Goal: Task Accomplishment & Management: Manage account settings

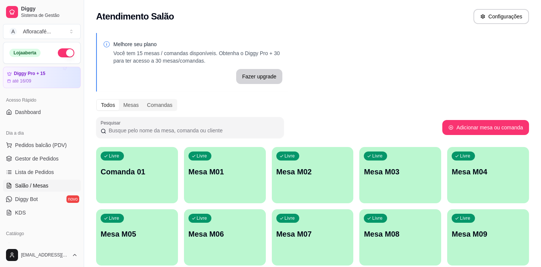
click at [213, 188] on div "Livre Mesa M01" at bounding box center [225, 170] width 82 height 47
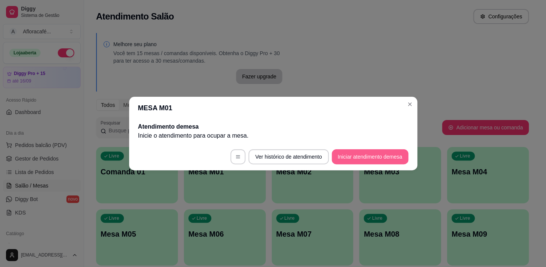
click at [393, 158] on button "Iniciar atendimento de mesa" at bounding box center [370, 156] width 77 height 15
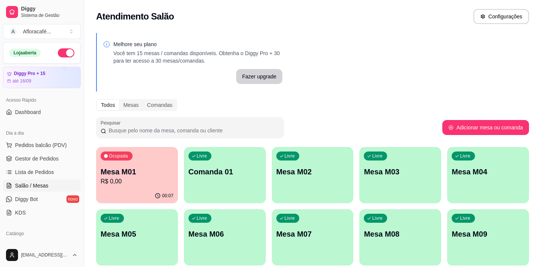
scroll to position [68, 0]
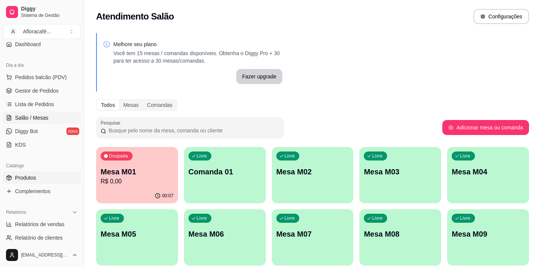
click at [34, 182] on link "Produtos" at bounding box center [42, 178] width 78 height 12
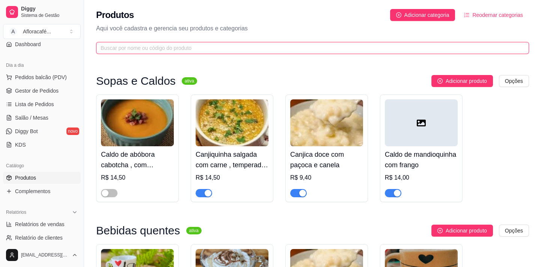
click at [163, 50] on input "text" at bounding box center [310, 48] width 418 height 8
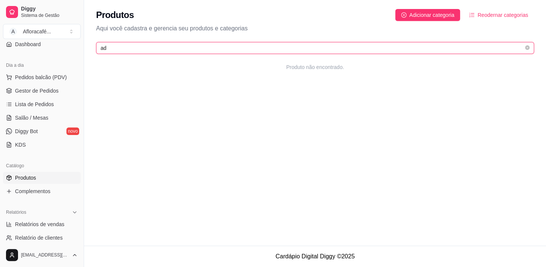
type input "d"
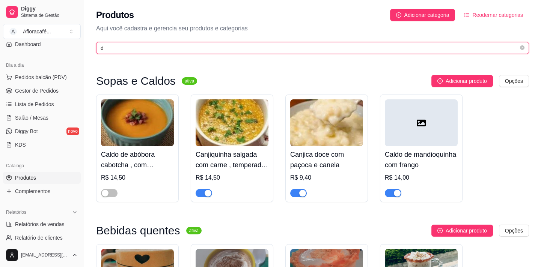
click at [163, 50] on input "d" at bounding box center [310, 48] width 418 height 8
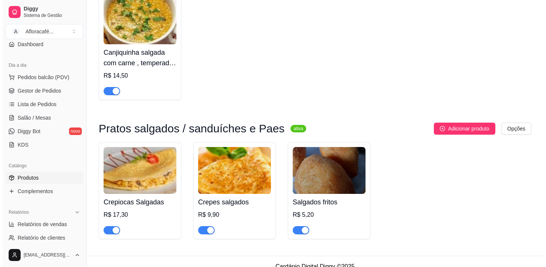
scroll to position [113, 0]
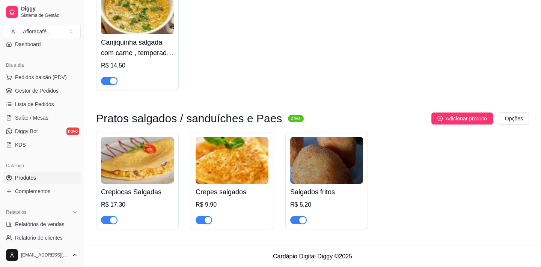
type input "salg"
click at [324, 188] on h4 "Salgados fritos" at bounding box center [326, 192] width 73 height 11
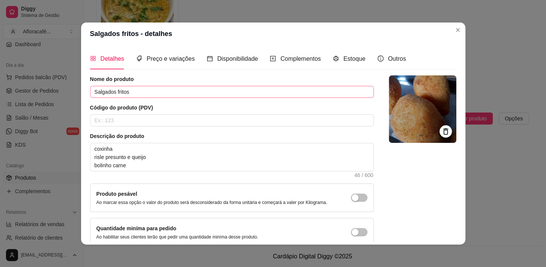
drag, startPoint x: 189, startPoint y: 80, endPoint x: 190, endPoint y: 88, distance: 7.7
click at [189, 81] on article "Nome do produto" at bounding box center [232, 79] width 284 height 8
click at [190, 88] on input "Salgados fritos" at bounding box center [232, 92] width 284 height 12
type input "Salgados fritos ou assados"
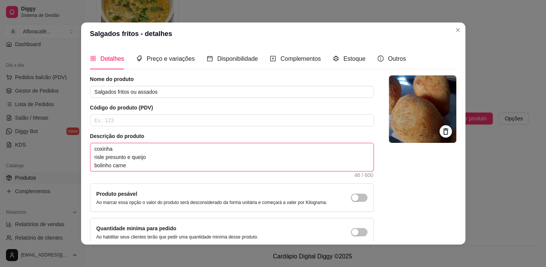
click at [181, 163] on textarea "coxinha risle presunto e queijo bolinho carne" at bounding box center [231, 157] width 283 height 28
type textarea "coxinha risle presunto e queijo bolinho carne"
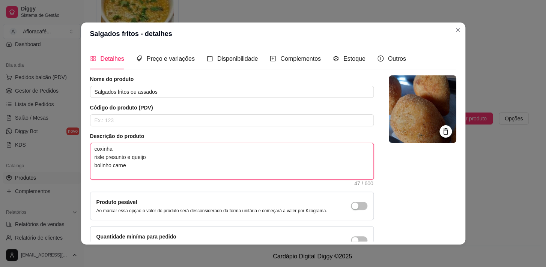
type textarea "coxinha risle presunto e queijo bolinho carne e"
type textarea "coxinha risle presunto e queijo bolinho carne es"
type textarea "coxinha risle presunto e queijo bolinho carne esf"
type textarea "coxinha risle presunto e queijo bolinho carne esfi"
type textarea "coxinha risle presunto e queijo bolinho carne esfih"
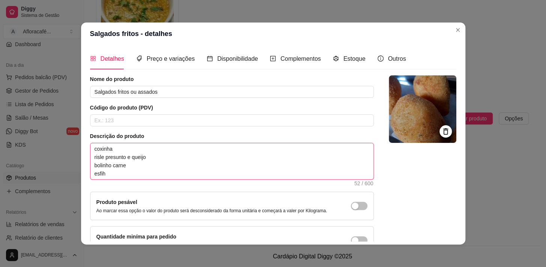
type textarea "coxinha risle presunto e queijo bolinho carne esfiha"
type textarea "coxinha risle presunto e queijo bolinho carne esfiha d"
type textarea "coxinha risle presunto e queijo bolinho carne esfiha de"
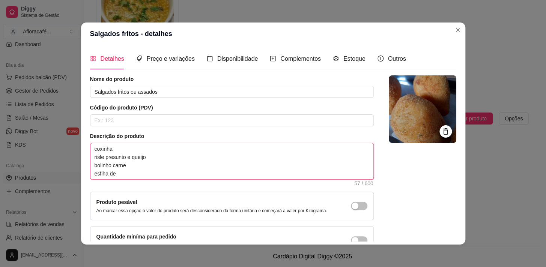
type textarea "coxinha risle presunto e queijo bolinho carne esfiha de c"
type textarea "coxinha risle presunto e queijo bolinho carne esfiha de ca"
type textarea "coxinha risle presunto e queijo bolinho carne esfiha de car"
type textarea "coxinha risle presunto e queijo bolinho carne esfiha de carn"
type textarea "coxinha risle presunto e queijo bolinho carne esfiha de carne"
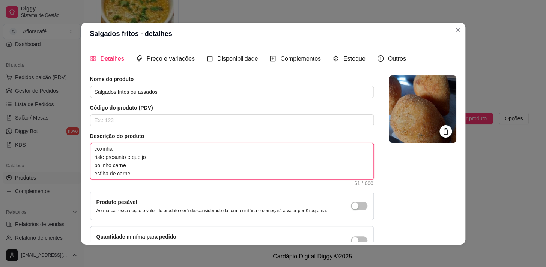
type textarea "coxinha risle presunto e queijo bolinho carne esfiha de carne"
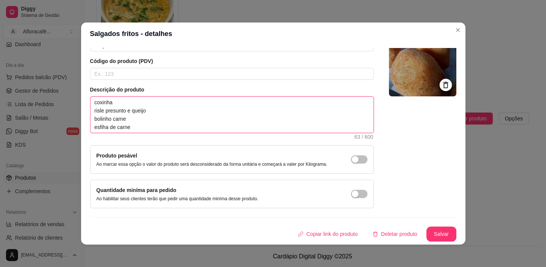
scroll to position [1, 0]
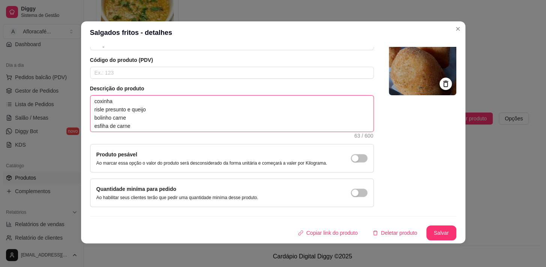
type textarea "coxinha risle presunto e queijo bolinho carne esfiha de carne"
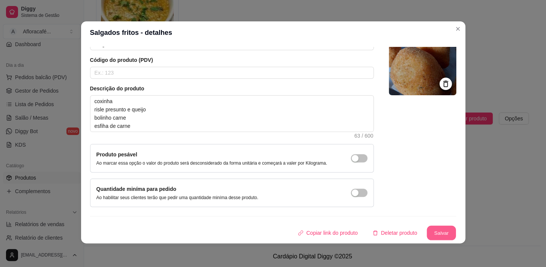
click at [443, 229] on button "Salvar" at bounding box center [441, 233] width 29 height 15
click at [450, 27] on section "Salgados fritos - detalhes Detalhes Preço e variações Disponibilidade Complemen…" at bounding box center [273, 132] width 384 height 222
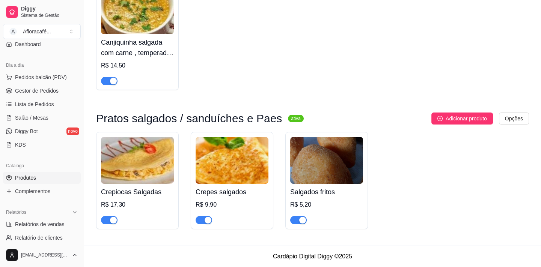
click at [335, 188] on h4 "Salgados fritos" at bounding box center [326, 192] width 73 height 11
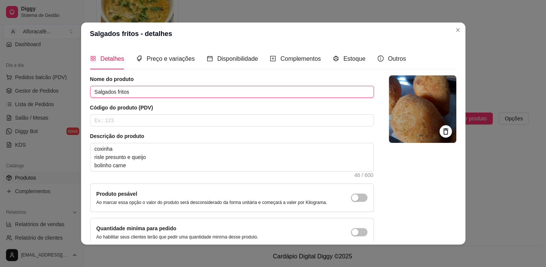
click at [208, 95] on input "Salgados fritos" at bounding box center [232, 92] width 284 height 12
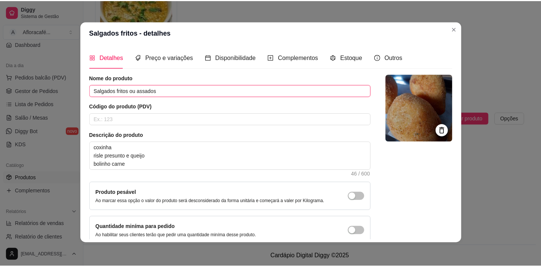
scroll to position [44, 0]
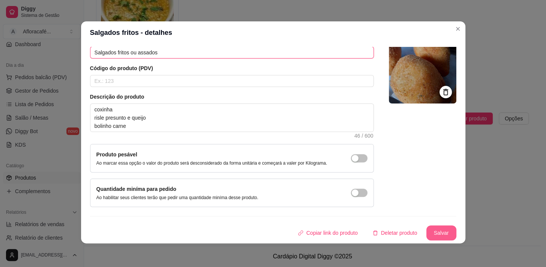
type input "Salgados fritos ou assados"
click at [436, 230] on button "Salvar" at bounding box center [442, 233] width 30 height 15
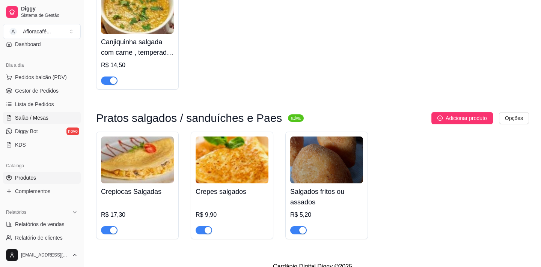
click at [19, 119] on span "Salão / Mesas" at bounding box center [31, 118] width 33 height 8
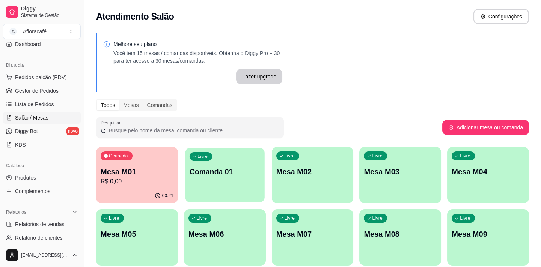
click at [218, 177] on div "Livre Comanda 01" at bounding box center [224, 171] width 79 height 46
click at [115, 152] on div "Ocupada" at bounding box center [117, 156] width 32 height 9
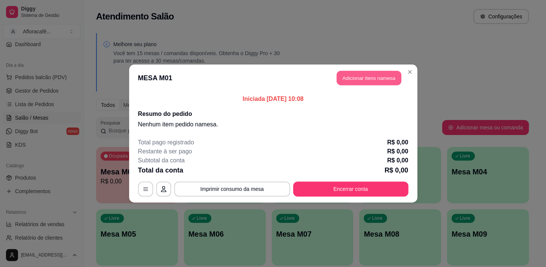
click at [368, 76] on button "Adicionar itens na mesa" at bounding box center [369, 78] width 65 height 15
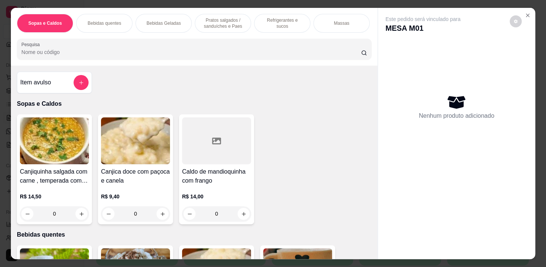
click at [194, 42] on div "Pesquisa" at bounding box center [194, 49] width 355 height 21
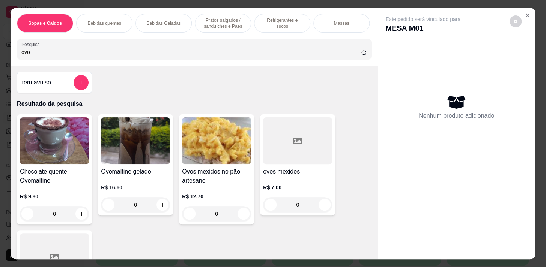
type input "ovo"
click at [81, 217] on div "0" at bounding box center [54, 213] width 69 height 15
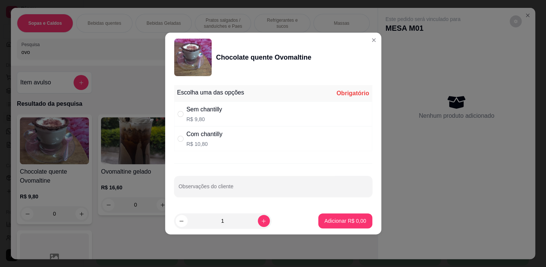
click at [207, 154] on div "Escolha uma das opções Obrigatório Sem chantilly R$ 9,80 Com chantilly R$ 10,80…" at bounding box center [273, 144] width 216 height 125
click at [210, 131] on div "Com chantilly" at bounding box center [205, 134] width 36 height 9
radio input "true"
click at [330, 215] on button "Adicionar R$ 10,80" at bounding box center [343, 221] width 57 height 15
type input "1"
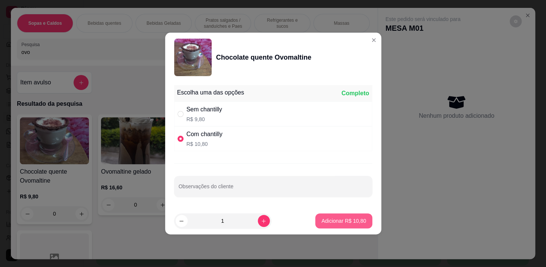
type input "1"
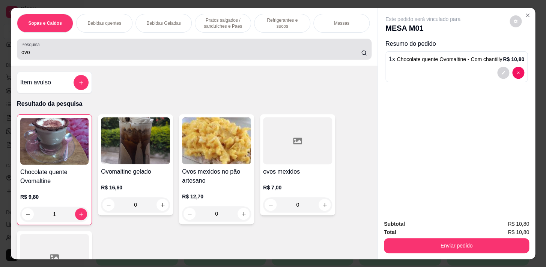
click at [184, 45] on div "ovo" at bounding box center [194, 49] width 346 height 15
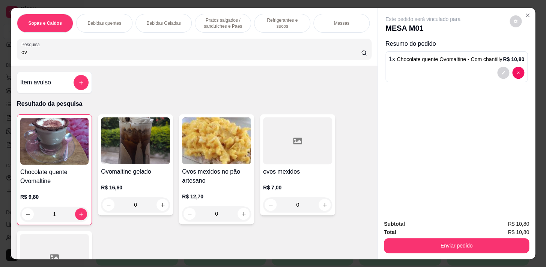
type input "o"
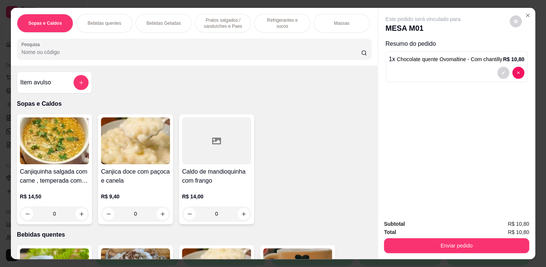
click at [217, 28] on div "Pratos salgados / sanduíches e Paes" at bounding box center [223, 23] width 56 height 19
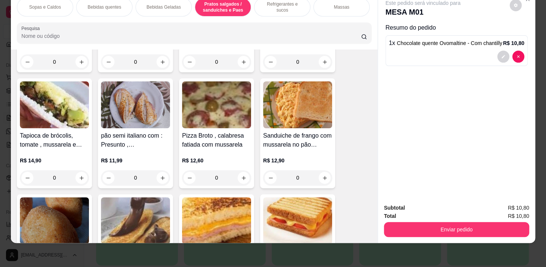
scroll to position [2684, 0]
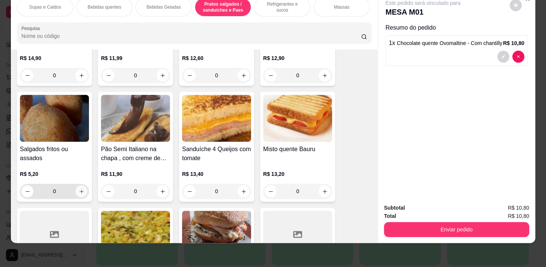
click at [82, 191] on button "increase-product-quantity" at bounding box center [81, 191] width 12 height 12
type input "1"
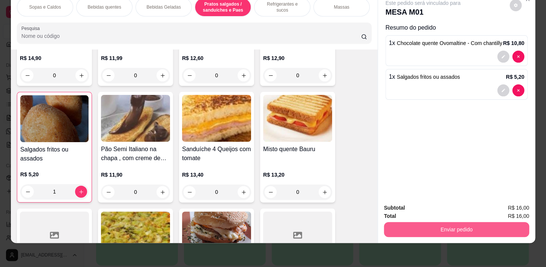
click at [464, 229] on button "Enviar pedido" at bounding box center [456, 229] width 145 height 15
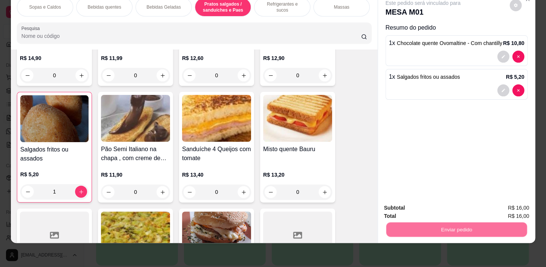
click at [488, 203] on button "Sim, quero registrar" at bounding box center [503, 206] width 56 height 14
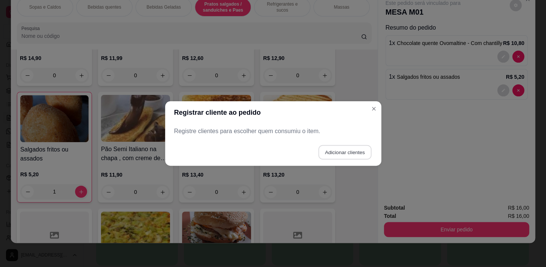
click at [352, 152] on button "Adicionar clientes" at bounding box center [344, 152] width 53 height 15
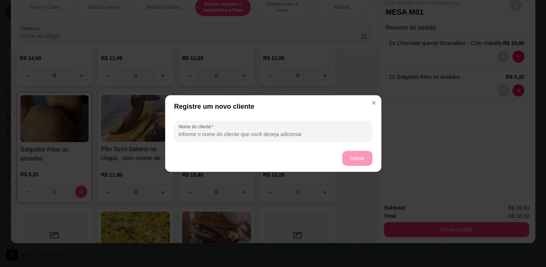
click at [349, 136] on input "Nome do cliente" at bounding box center [273, 135] width 189 height 8
type input "1"
click at [354, 164] on button "Salvar" at bounding box center [357, 158] width 29 height 15
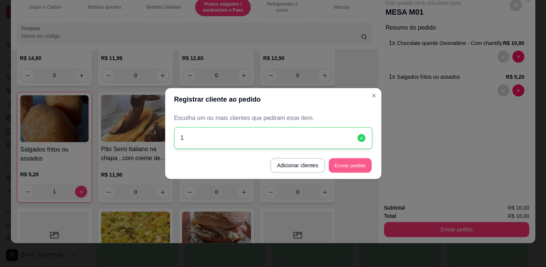
click at [354, 166] on button "Enviar pedido" at bounding box center [350, 165] width 43 height 15
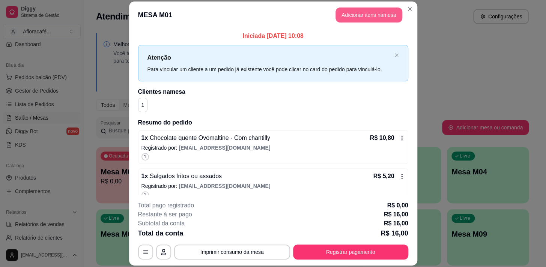
click at [376, 12] on button "Adicionar itens na mesa" at bounding box center [369, 15] width 67 height 15
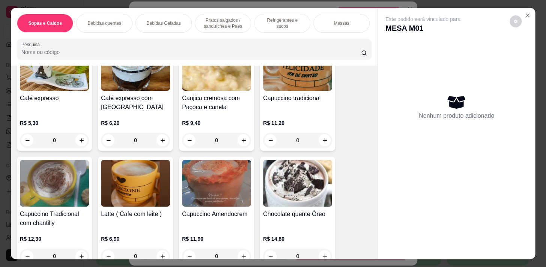
scroll to position [273, 0]
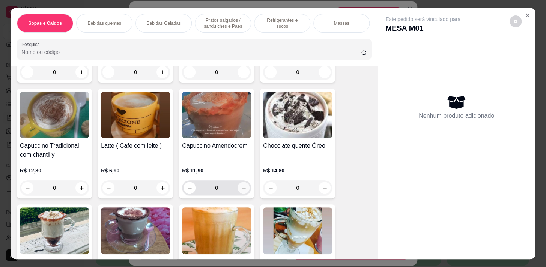
click at [241, 193] on button "increase-product-quantity" at bounding box center [244, 188] width 12 height 12
type input "1"
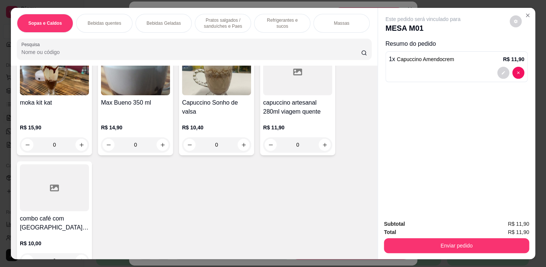
scroll to position [921, 0]
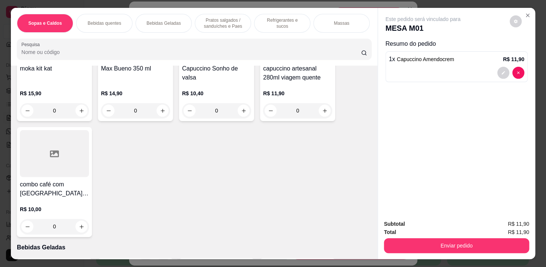
click at [223, 22] on p "Pratos salgados / sanduíches e Paes" at bounding box center [223, 23] width 44 height 12
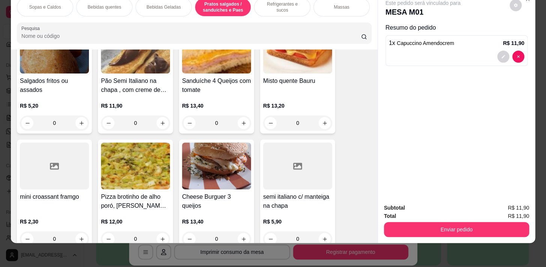
scroll to position [2718, 0]
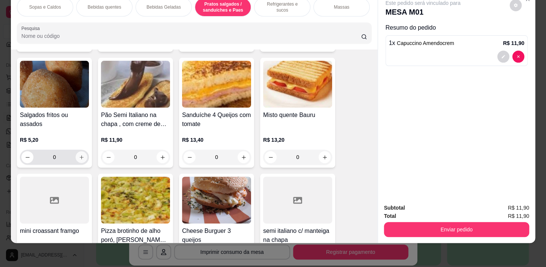
click at [82, 158] on button "increase-product-quantity" at bounding box center [82, 158] width 12 height 12
type input "1"
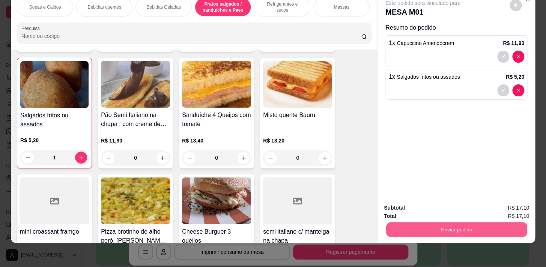
click at [514, 229] on button "Enviar pedido" at bounding box center [456, 229] width 141 height 15
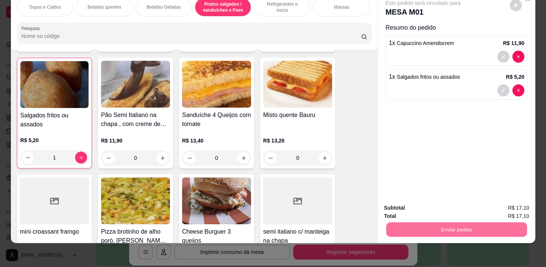
click at [491, 210] on button "Sim, quero registrar" at bounding box center [503, 206] width 54 height 14
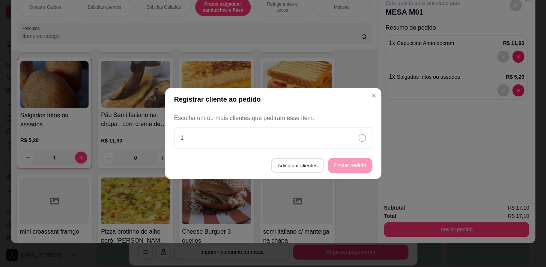
click at [316, 160] on button "Adicionar clientes" at bounding box center [297, 165] width 53 height 15
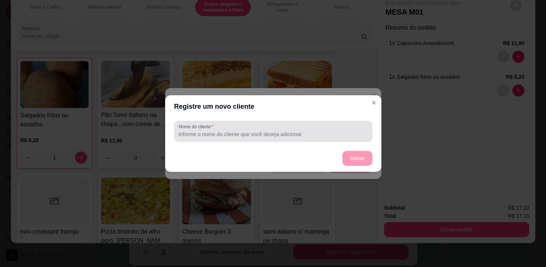
click at [318, 126] on div at bounding box center [273, 131] width 189 height 15
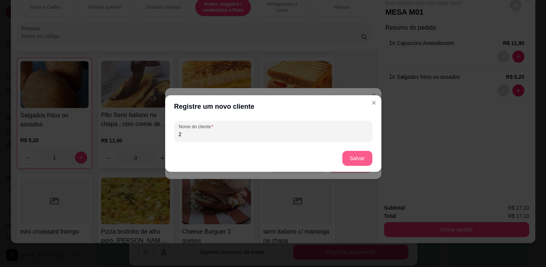
type input "2"
click at [361, 161] on button "Salvar" at bounding box center [357, 158] width 30 height 15
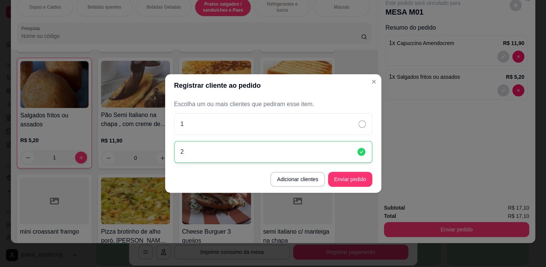
click at [368, 177] on button "Enviar pedido" at bounding box center [350, 179] width 44 height 15
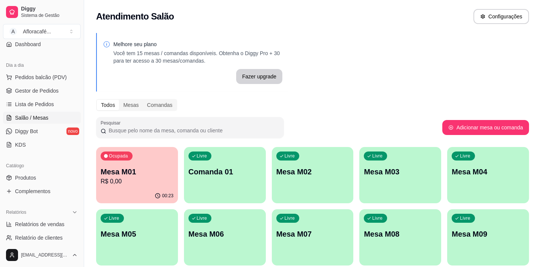
click at [221, 174] on p "Comanda 01" at bounding box center [224, 172] width 73 height 11
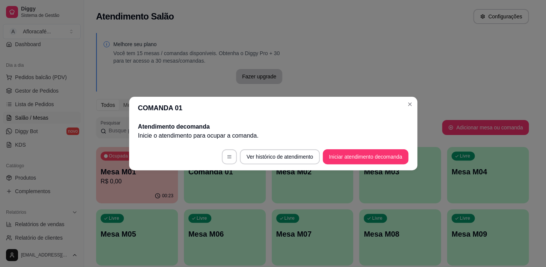
click at [372, 166] on footer "Ver histórico de atendimento Iniciar atendimento de comanda" at bounding box center [273, 156] width 288 height 27
click at [380, 155] on button "Iniciar atendimento de comanda" at bounding box center [365, 156] width 85 height 15
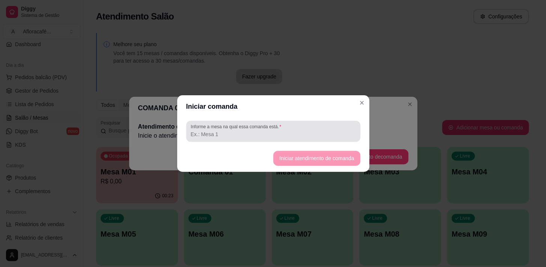
click at [331, 125] on div at bounding box center [273, 131] width 165 height 15
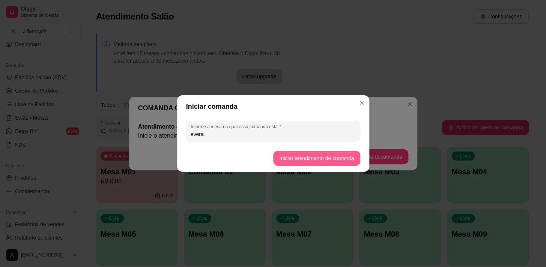
type input "evera"
click at [315, 152] on button "Iniciar atendimento de comanda" at bounding box center [316, 158] width 87 height 15
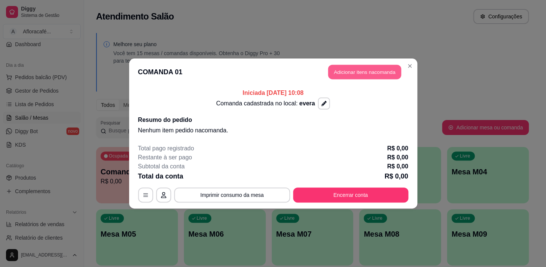
click at [368, 65] on button "Adicionar itens na comanda" at bounding box center [364, 72] width 73 height 15
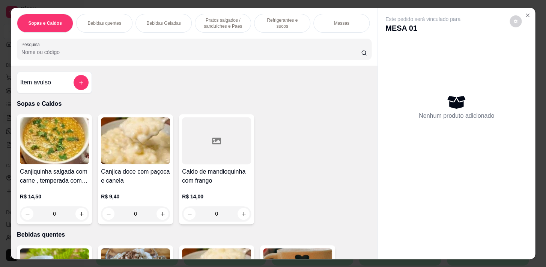
click at [234, 18] on p "Pratos salgados / sanduíches e Paes" at bounding box center [223, 23] width 44 height 12
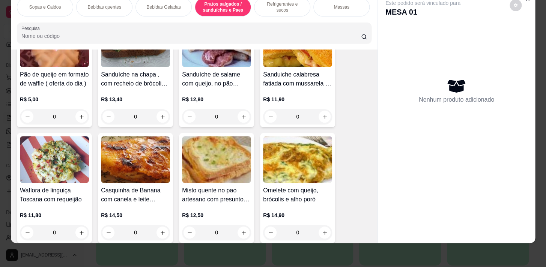
scroll to position [2547, 0]
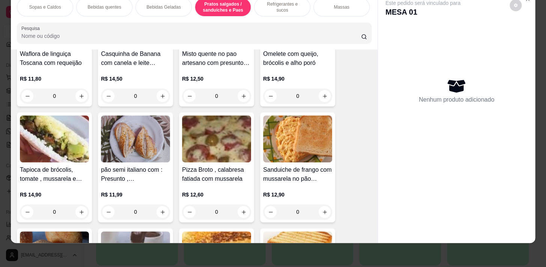
click at [77, 95] on div "0" at bounding box center [54, 96] width 69 height 15
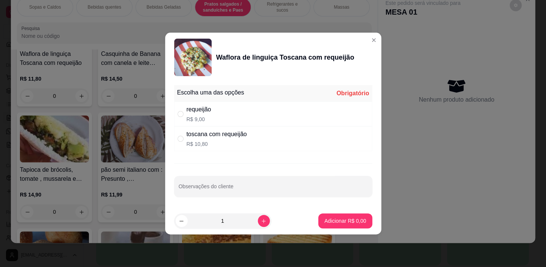
click at [225, 122] on div "requeijão R$ 9,00" at bounding box center [273, 114] width 198 height 25
radio input "true"
click at [341, 223] on p "Adicionar R$ 9,00" at bounding box center [345, 220] width 41 height 7
type input "1"
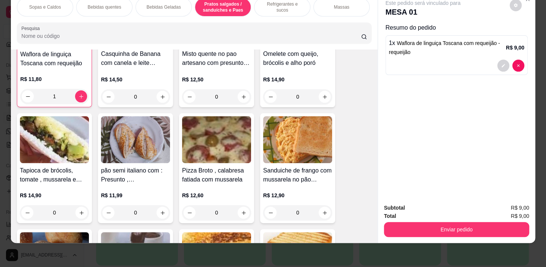
scroll to position [2547, 0]
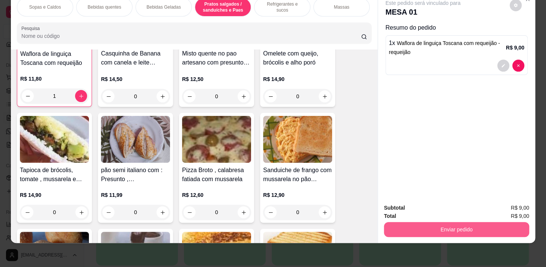
click at [443, 222] on button "Enviar pedido" at bounding box center [456, 229] width 145 height 15
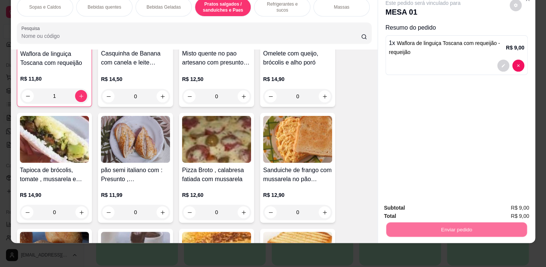
click at [433, 199] on button "Não registrar e enviar pedido" at bounding box center [432, 206] width 76 height 14
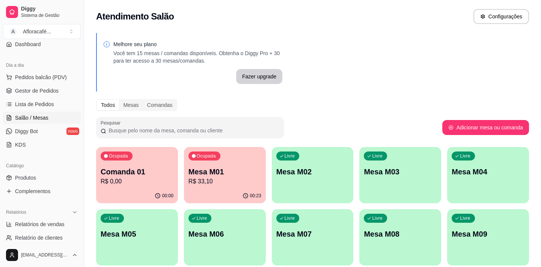
click at [312, 206] on div "Ocupada Comanda 01 R$ 0,00 00:00 Ocupada Mesa M01 R$ 33,10 00:23 Livre Mesa M02…" at bounding box center [312, 268] width 433 height 243
click at [312, 192] on div "Livre Mesa M02" at bounding box center [312, 171] width 79 height 46
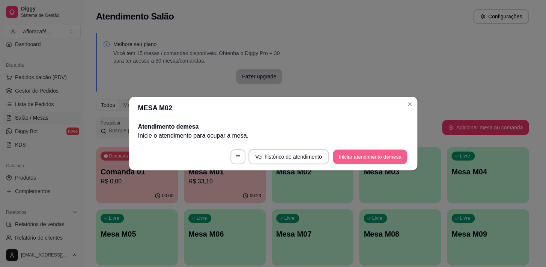
click at [372, 162] on button "Iniciar atendimento de mesa" at bounding box center [370, 157] width 74 height 15
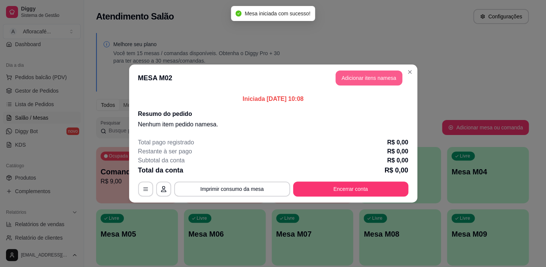
click at [395, 75] on button "Adicionar itens na mesa" at bounding box center [369, 78] width 67 height 15
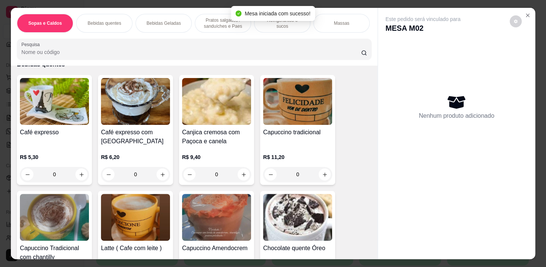
scroll to position [307, 0]
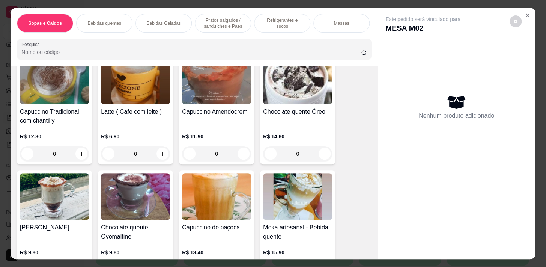
click at [163, 153] on div "0" at bounding box center [135, 153] width 69 height 15
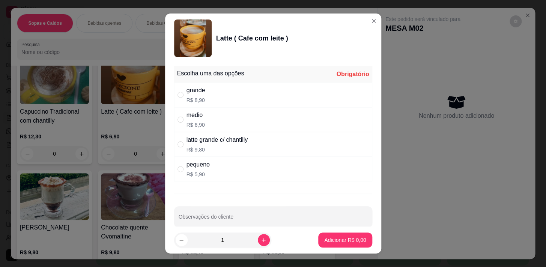
click at [226, 113] on div "medio R$ 6,90" at bounding box center [273, 119] width 198 height 25
radio input "true"
drag, startPoint x: 342, startPoint y: 229, endPoint x: 344, endPoint y: 241, distance: 11.7
click at [344, 241] on footer "1 Adicionar R$ 6,90" at bounding box center [273, 240] width 216 height 27
click at [344, 241] on p "Adicionar R$ 6,90" at bounding box center [345, 240] width 41 height 7
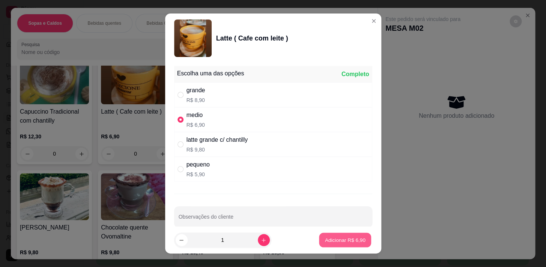
type input "1"
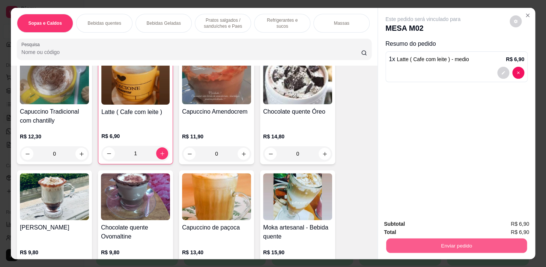
click at [463, 238] on button "Enviar pedido" at bounding box center [456, 245] width 141 height 15
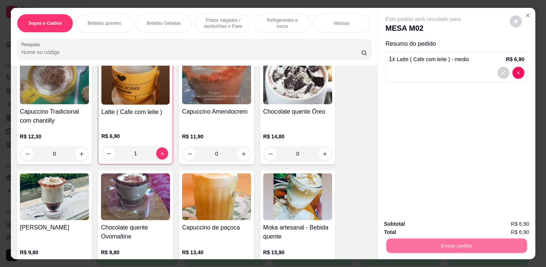
click at [445, 223] on button "Não registrar e enviar pedido" at bounding box center [432, 225] width 78 height 14
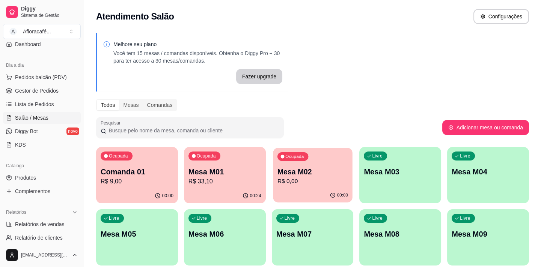
click at [332, 193] on icon "button" at bounding box center [333, 196] width 6 height 6
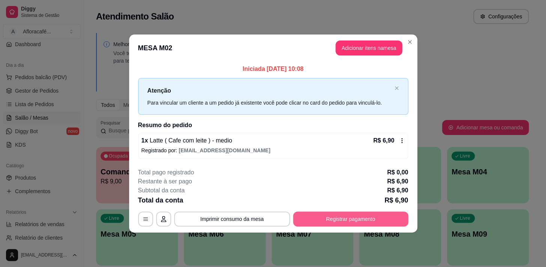
click at [356, 220] on button "Registrar pagamento" at bounding box center [350, 219] width 115 height 15
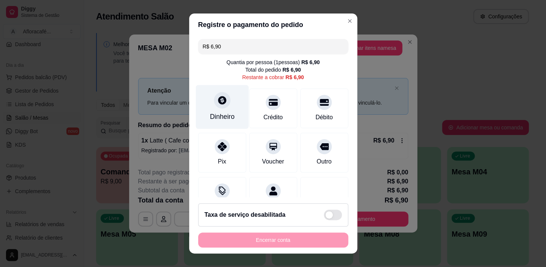
click at [219, 114] on div "Dinheiro" at bounding box center [222, 117] width 25 height 10
click at [318, 239] on div "Encerrar conta" at bounding box center [273, 240] width 150 height 15
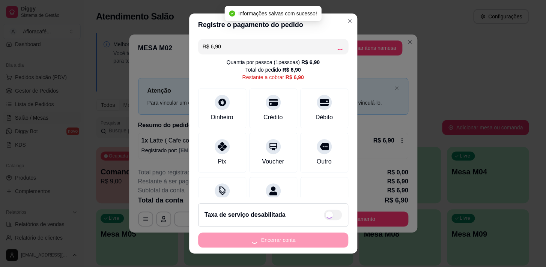
type input "R$ 0,00"
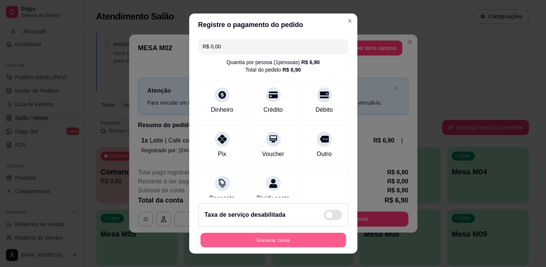
click at [326, 243] on button "Encerrar conta" at bounding box center [273, 240] width 146 height 15
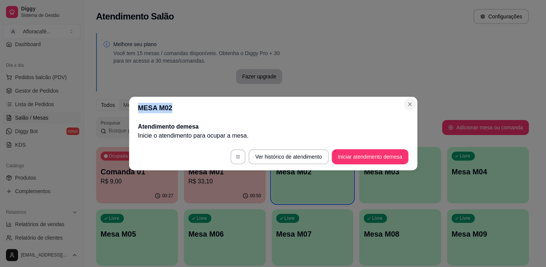
click at [405, 101] on section "MESA M02 Atendimento de mesa Inicie o atendimento para ocupar a mesa . Ver hist…" at bounding box center [273, 134] width 288 height 74
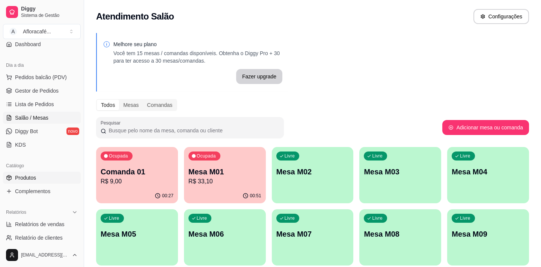
click at [16, 179] on span "Produtos" at bounding box center [25, 178] width 21 height 8
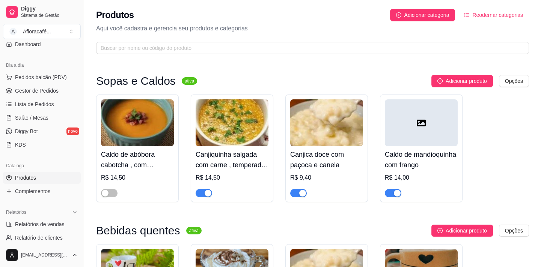
drag, startPoint x: 204, startPoint y: 17, endPoint x: 209, endPoint y: 24, distance: 9.3
click at [209, 24] on div "Produtos Adicionar categoria Reodernar categorias Aqui você cadastra e gerencia…" at bounding box center [312, 29] width 457 height 59
click at [209, 25] on p "Aqui você cadastra e gerencia seu produtos e categorias" at bounding box center [312, 28] width 433 height 9
drag, startPoint x: 265, startPoint y: 41, endPoint x: 280, endPoint y: 26, distance: 20.7
click at [266, 39] on div "Produtos Adicionar categoria Reodernar categorias Aqui você cadastra e gerencia…" at bounding box center [312, 29] width 457 height 59
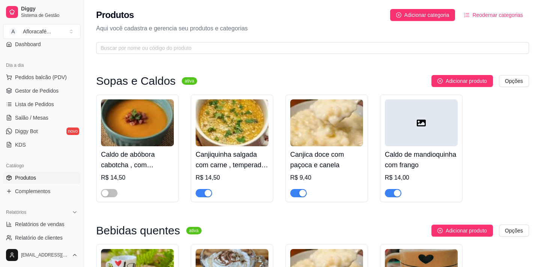
click at [280, 26] on p "Aqui você cadastra e gerencia seu produtos e categorias" at bounding box center [312, 28] width 433 height 9
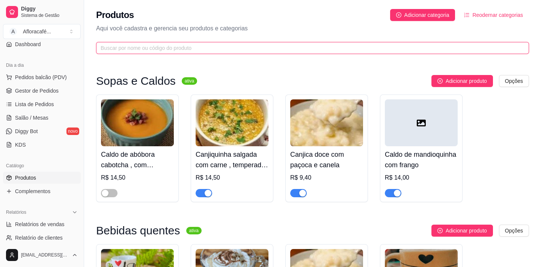
click at [268, 48] on input "text" at bounding box center [310, 48] width 418 height 8
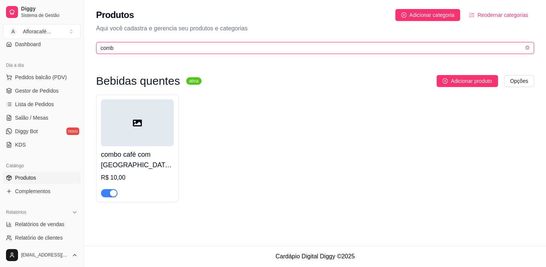
type input "comb"
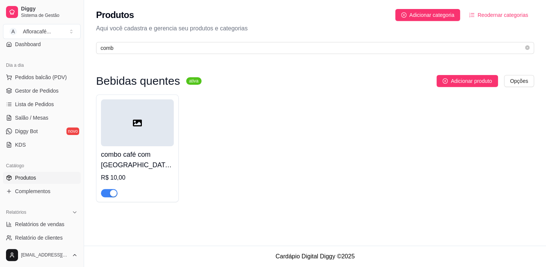
click at [139, 160] on h4 "combo café com [GEOGRAPHIC_DATA]+bolo fatia" at bounding box center [137, 159] width 73 height 21
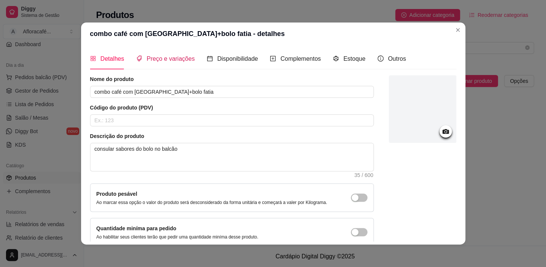
click at [136, 62] on icon "tags" at bounding box center [139, 59] width 6 height 6
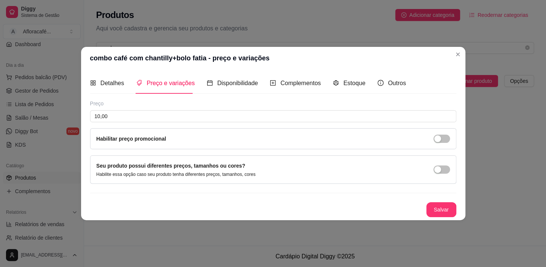
click at [151, 126] on div "Preço 10,00 Habilitar preço promocional" at bounding box center [273, 125] width 366 height 50
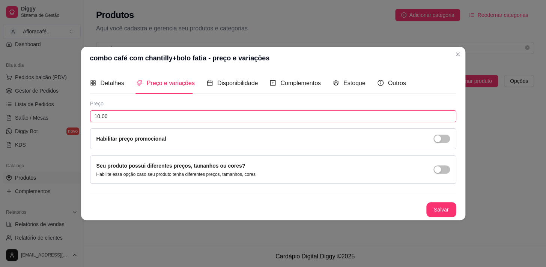
click at [154, 119] on input "10,00" at bounding box center [273, 116] width 366 height 12
type input "9,70"
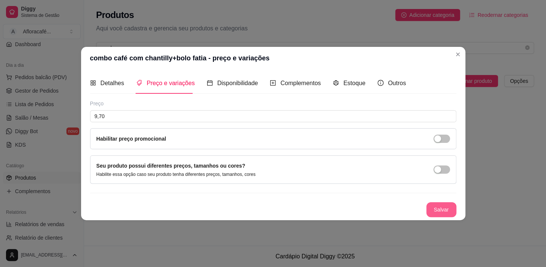
click at [438, 213] on button "Salvar" at bounding box center [442, 209] width 30 height 15
click at [447, 206] on div "Salvar" at bounding box center [273, 209] width 366 height 15
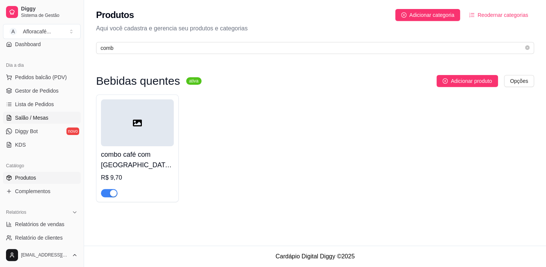
click at [45, 115] on span "Salão / Mesas" at bounding box center [31, 118] width 33 height 8
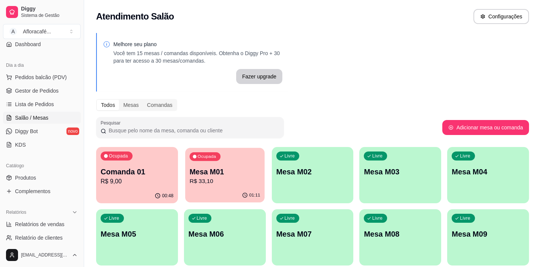
click at [215, 186] on div "Ocupada Mesa M01 R$ 33,10" at bounding box center [224, 168] width 79 height 41
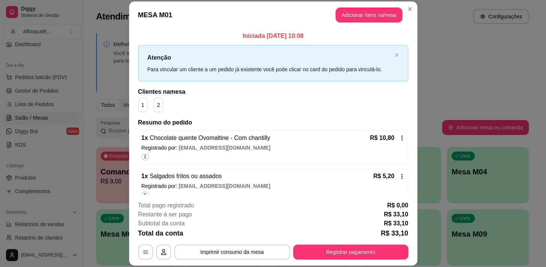
scroll to position [86, 0]
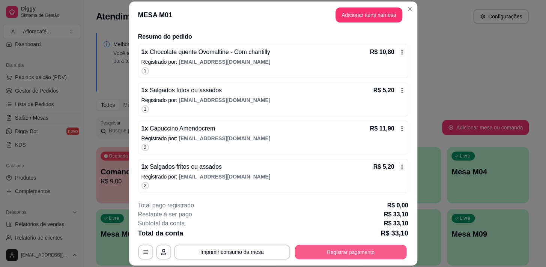
click at [372, 252] on button "Registrar pagamento" at bounding box center [351, 252] width 112 height 15
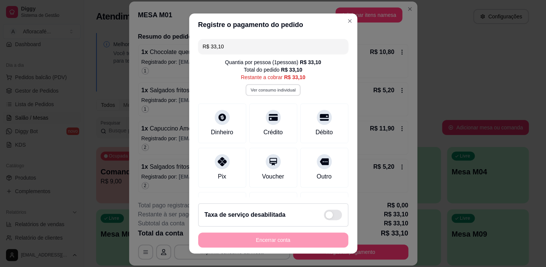
click at [284, 92] on button "Ver consumo individual" at bounding box center [273, 90] width 55 height 12
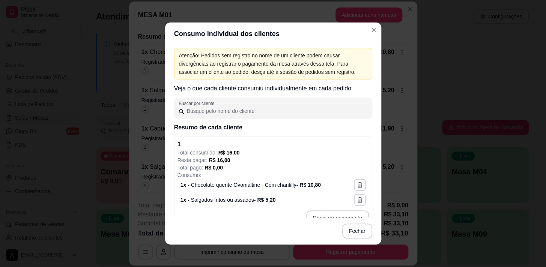
scroll to position [111, 0]
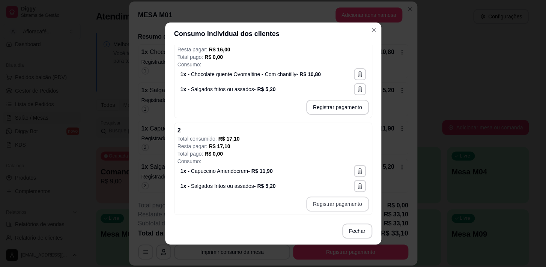
type input "R$ 17,10"
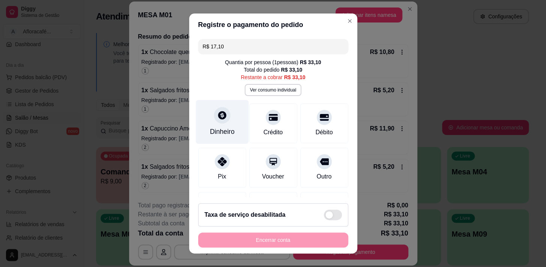
click at [222, 122] on div at bounding box center [222, 115] width 17 height 17
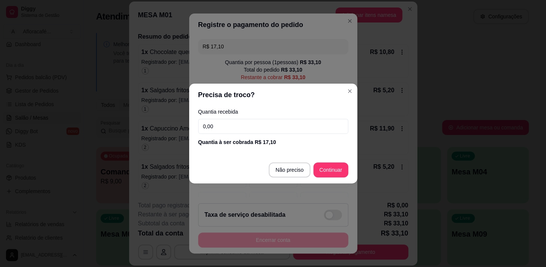
click at [253, 130] on input "0,00" at bounding box center [273, 126] width 150 height 15
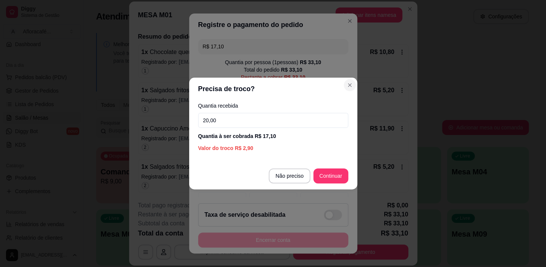
type input "20,00"
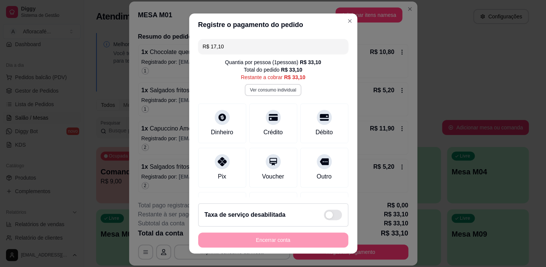
click at [267, 91] on button "Ver consumo individual" at bounding box center [273, 90] width 57 height 12
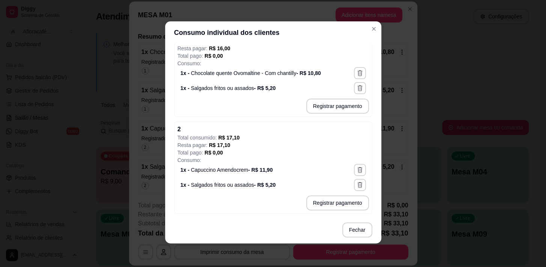
scroll to position [42, 0]
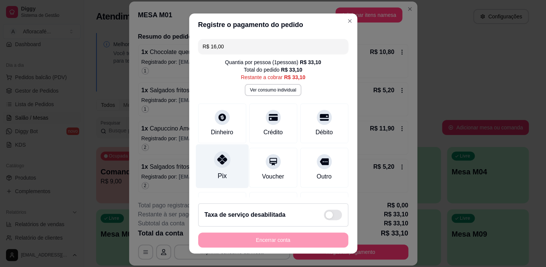
click at [219, 168] on div "Pix" at bounding box center [222, 166] width 53 height 44
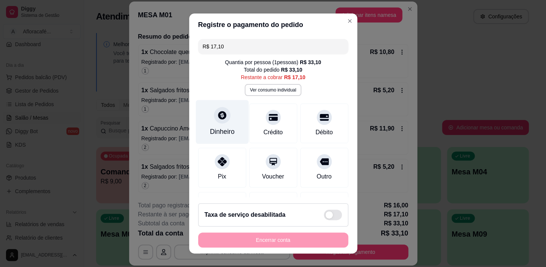
click at [200, 121] on div "Dinheiro" at bounding box center [222, 122] width 53 height 44
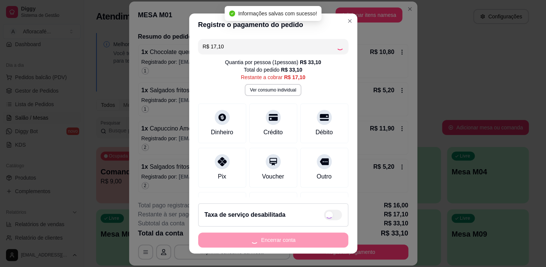
type input "R$ 0,00"
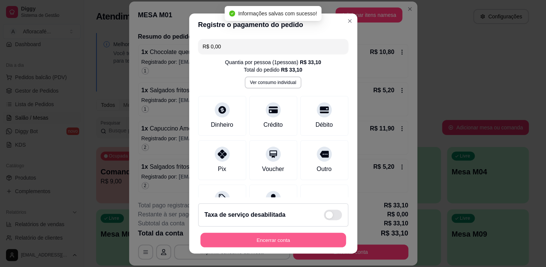
click at [304, 241] on button "Encerrar conta" at bounding box center [273, 240] width 146 height 15
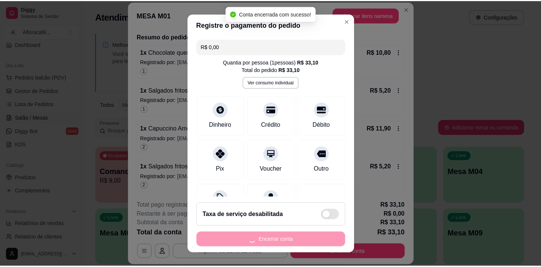
scroll to position [0, 0]
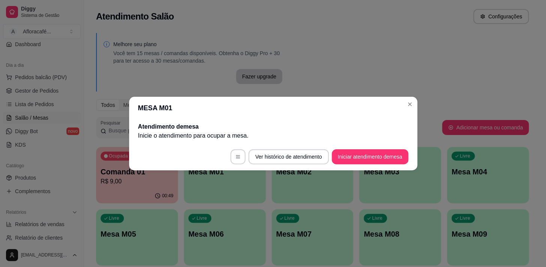
click at [416, 106] on div "MESA M01 Atendimento de mesa Inicie o atendimento para ocupar a mesa . Ver hist…" at bounding box center [273, 133] width 546 height 267
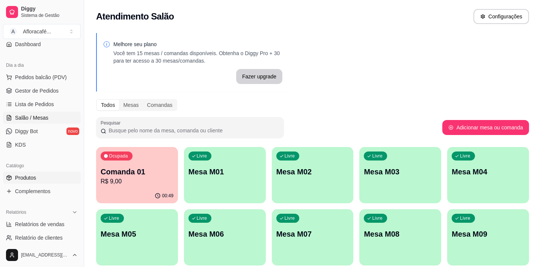
click at [20, 175] on span "Produtos" at bounding box center [25, 178] width 21 height 8
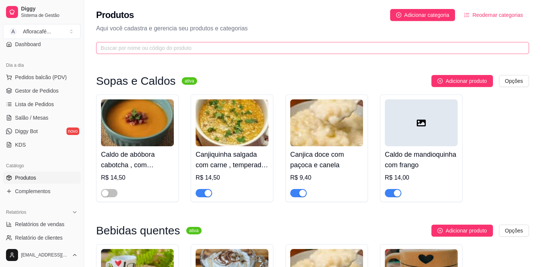
click at [206, 42] on span at bounding box center [312, 48] width 433 height 12
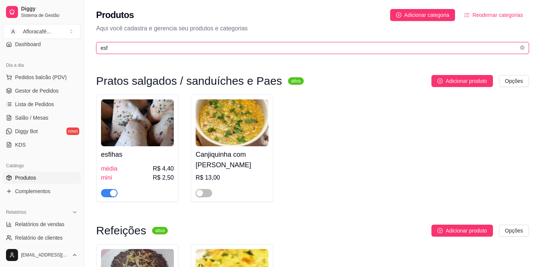
type input "esf"
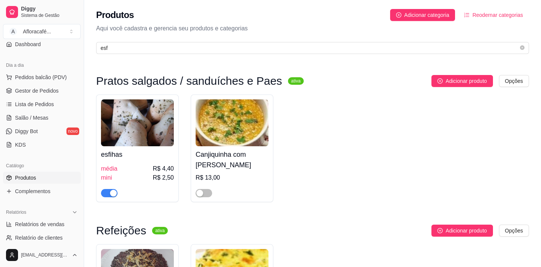
click at [112, 193] on div "button" at bounding box center [113, 193] width 7 height 7
